Goal: Check status: Check status

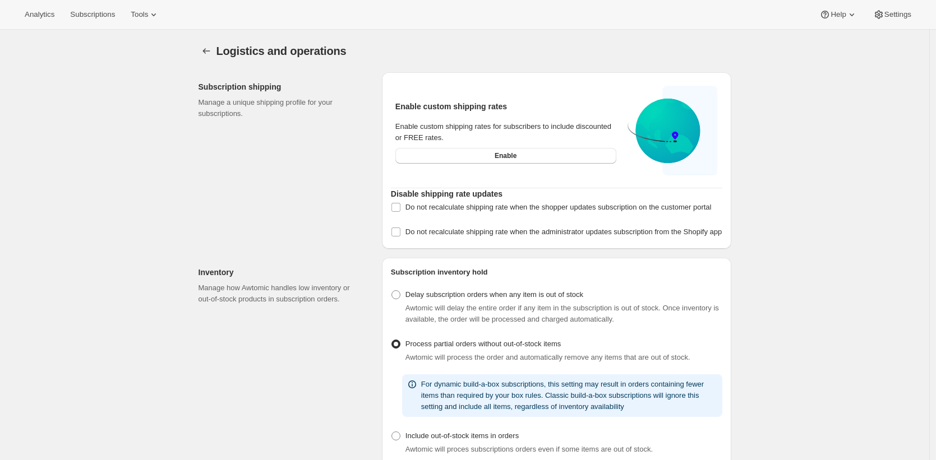
select select "DAY"
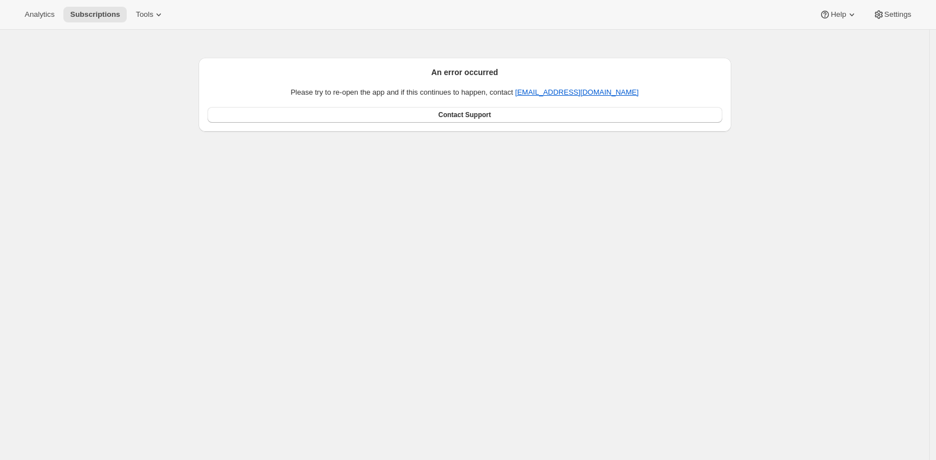
click at [572, 36] on div "An error occurred Please try to re-open the app and if this continues to happen…" at bounding box center [460, 82] width 542 height 100
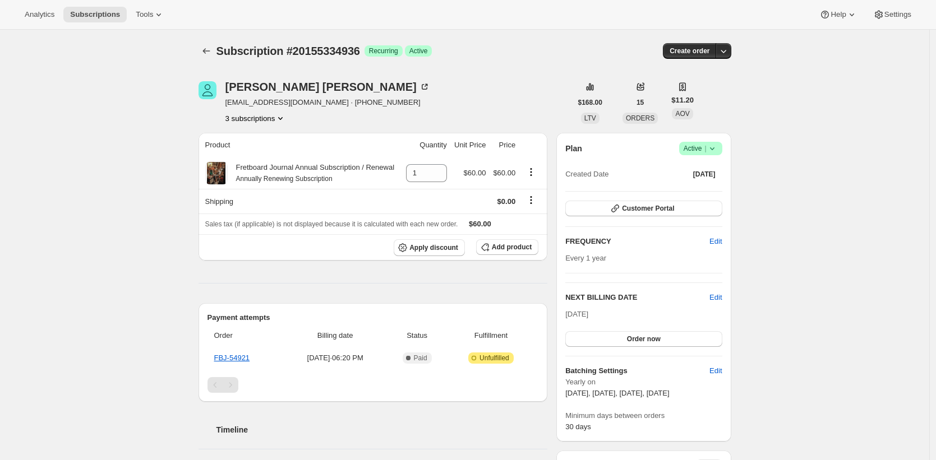
click at [410, 98] on div "[PERSON_NAME] [EMAIL_ADDRESS][DOMAIN_NAME] · [PHONE_NUMBER] 3 subscriptions" at bounding box center [384, 102] width 373 height 43
click at [115, 12] on span "Subscriptions" at bounding box center [95, 14] width 50 height 9
